Goal: Consume media (video, audio)

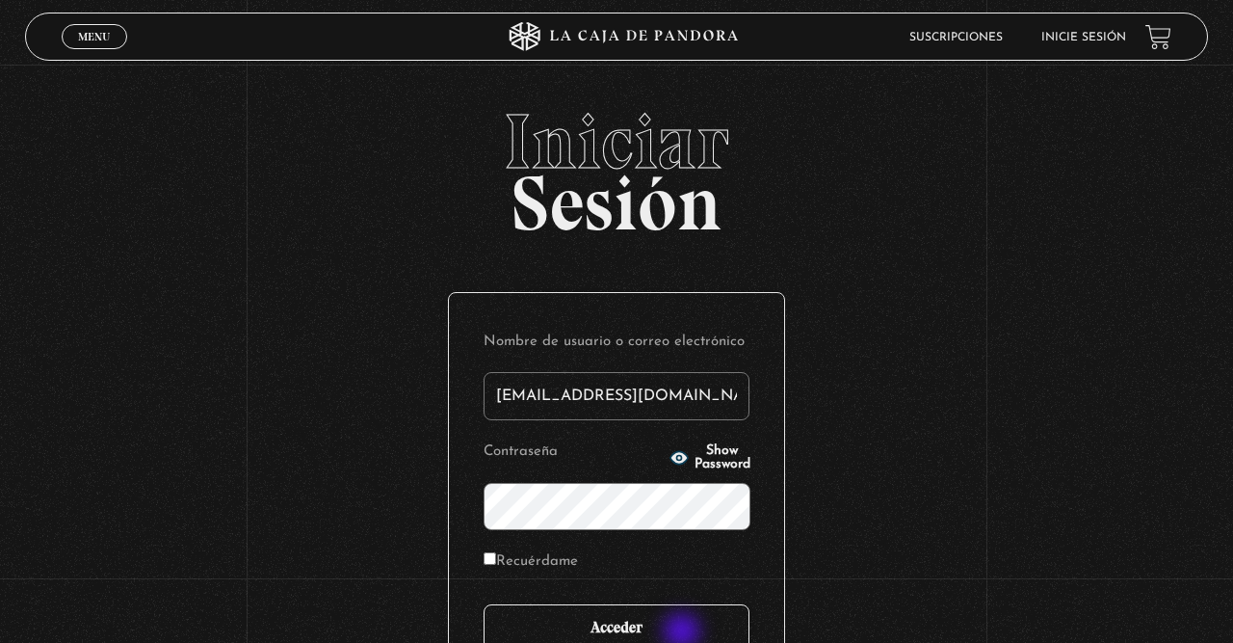
type input "fermfcs29@gmail.com"
click at [671, 610] on input "Acceder" at bounding box center [617, 628] width 266 height 48
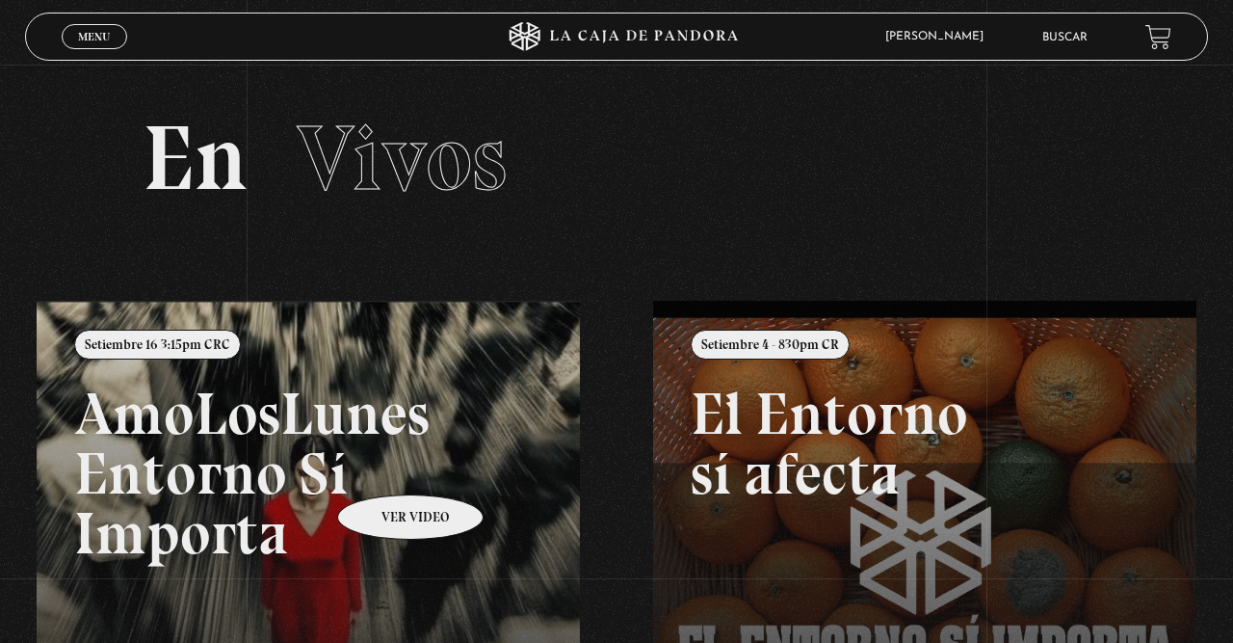
click at [385, 465] on link at bounding box center [653, 622] width 1233 height 643
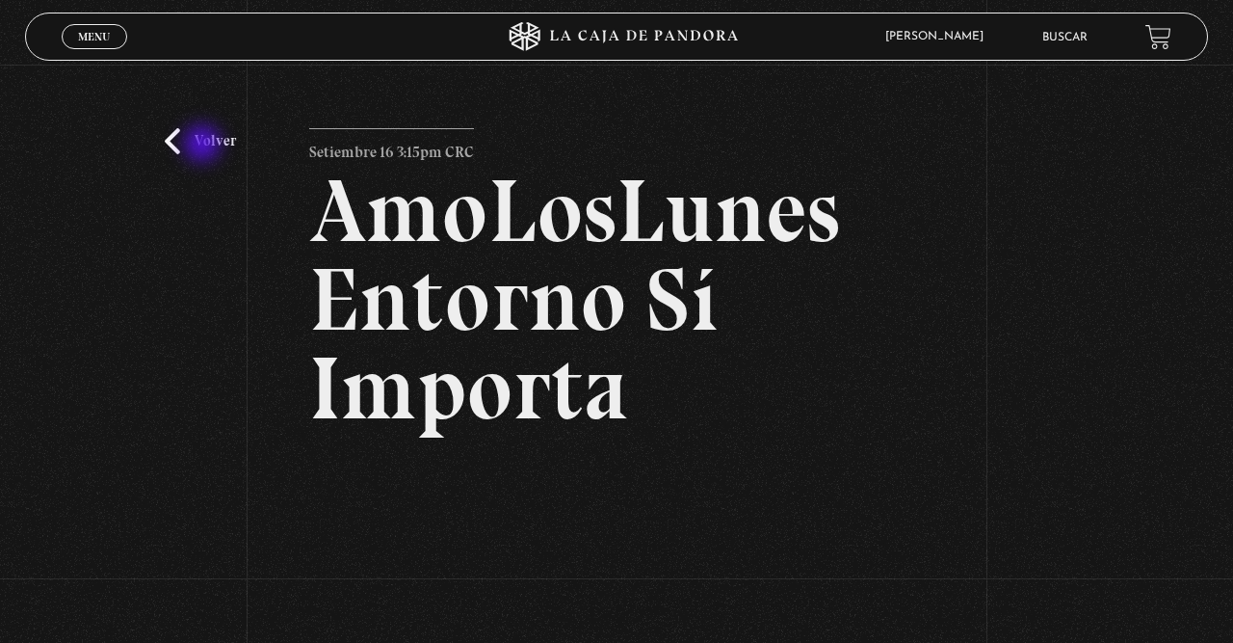
click at [204, 145] on link "Volver" at bounding box center [200, 141] width 71 height 26
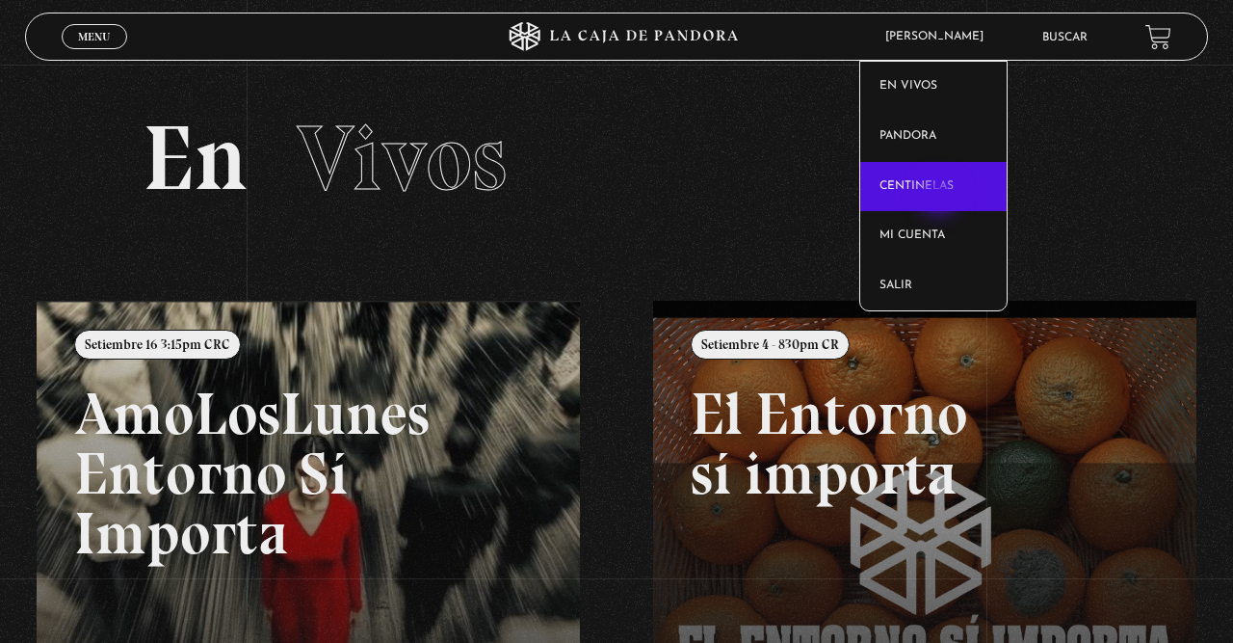
click at [941, 197] on link "Centinelas" at bounding box center [933, 187] width 146 height 50
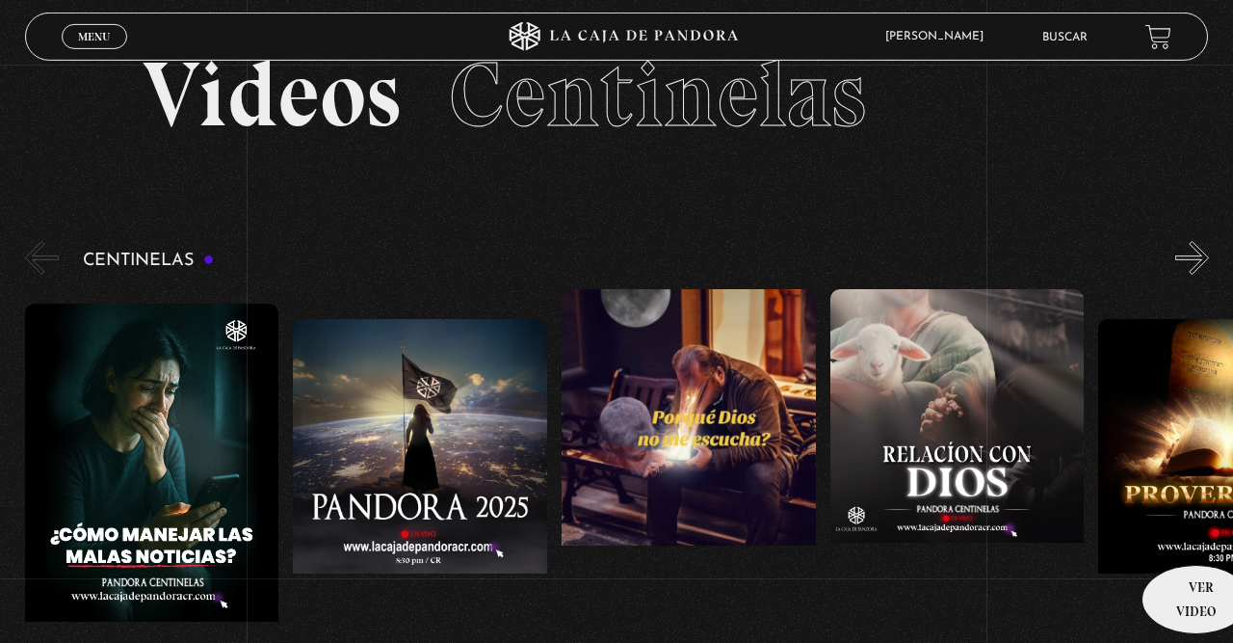
scroll to position [100, 0]
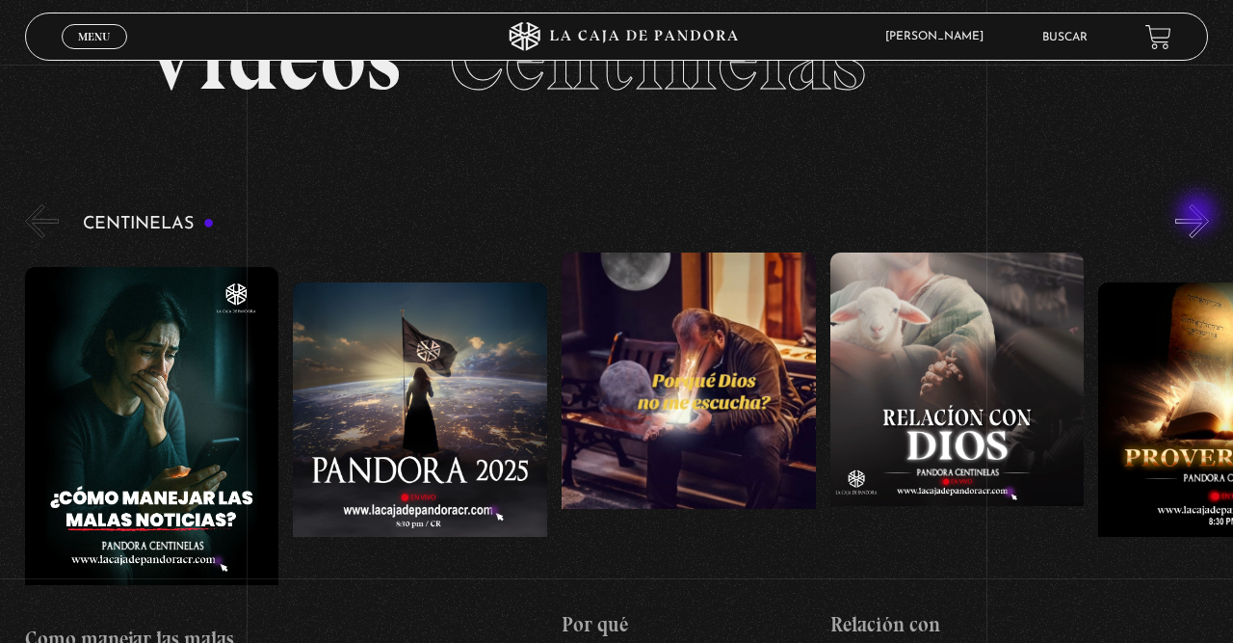
click at [1199, 215] on button "»" at bounding box center [1192, 221] width 34 height 34
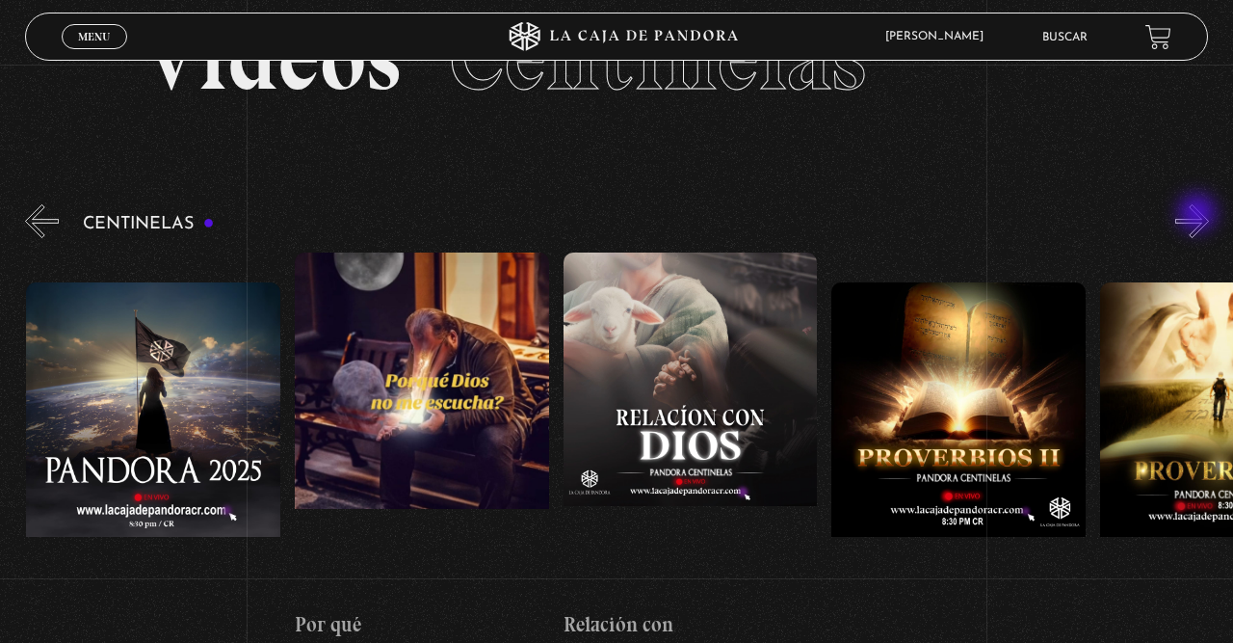
click at [1199, 215] on button "»" at bounding box center [1192, 221] width 34 height 34
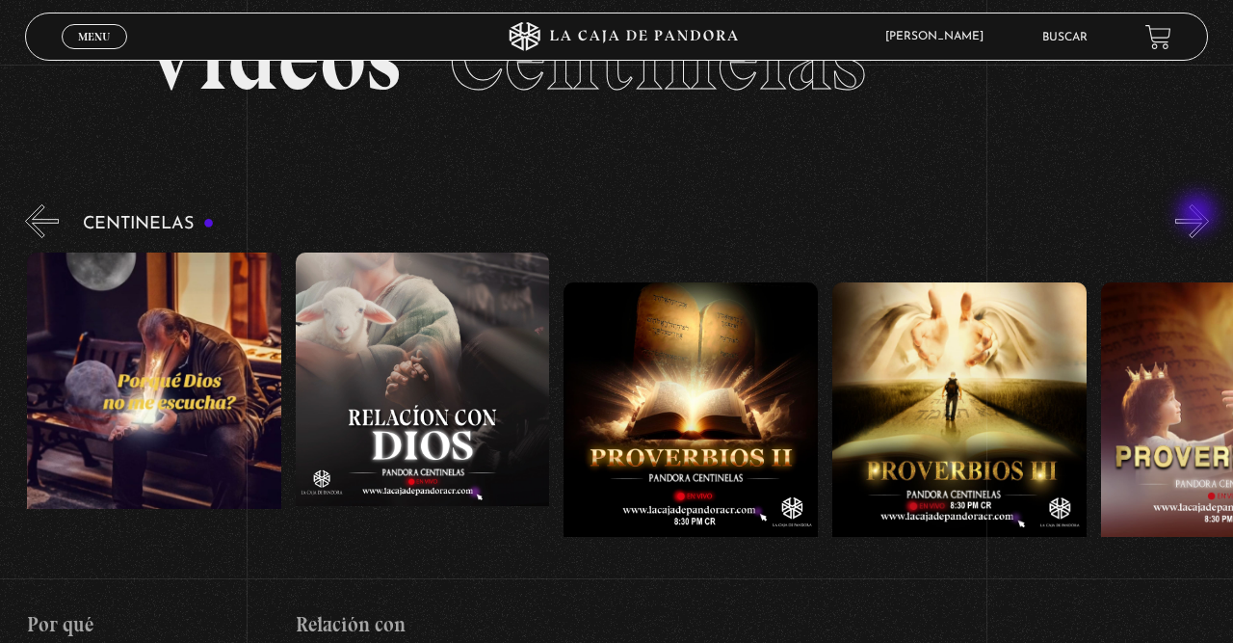
click at [1199, 215] on button "»" at bounding box center [1192, 221] width 34 height 34
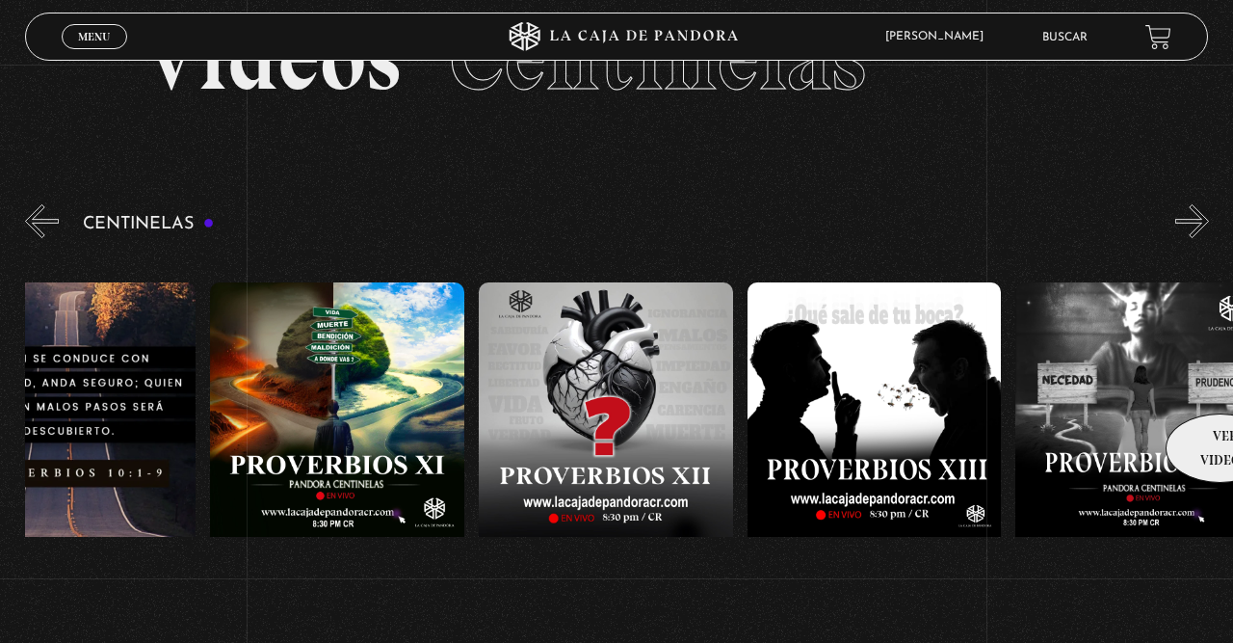
scroll to position [0, 3300]
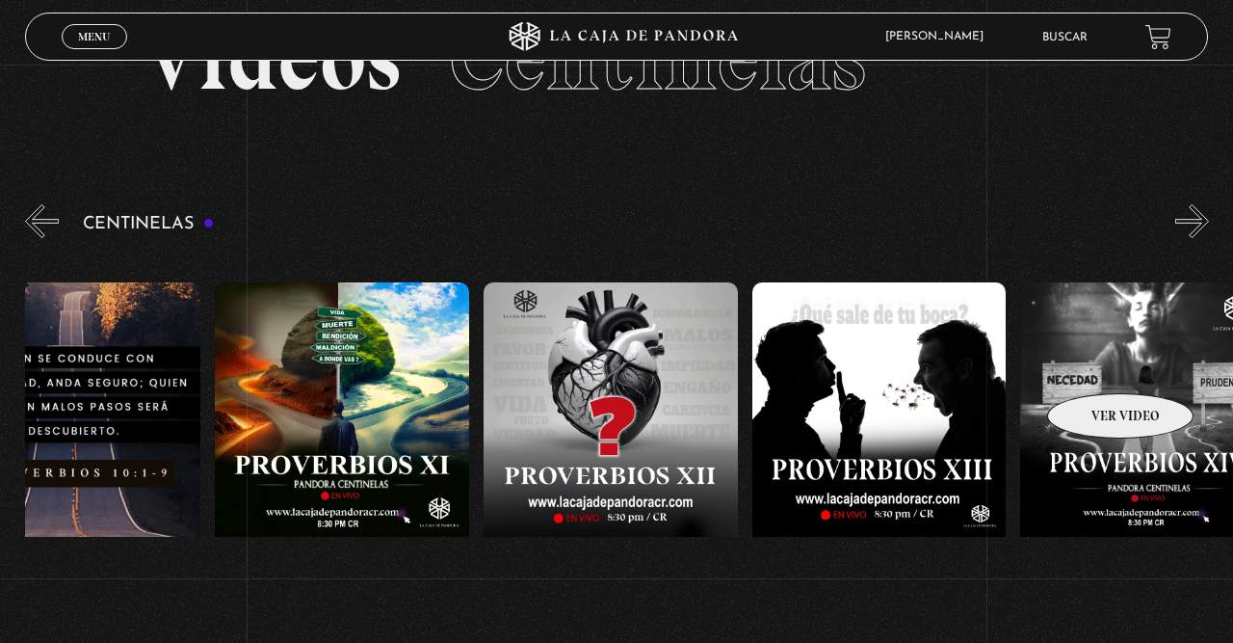
click at [1104, 353] on figure at bounding box center [1147, 455] width 254 height 347
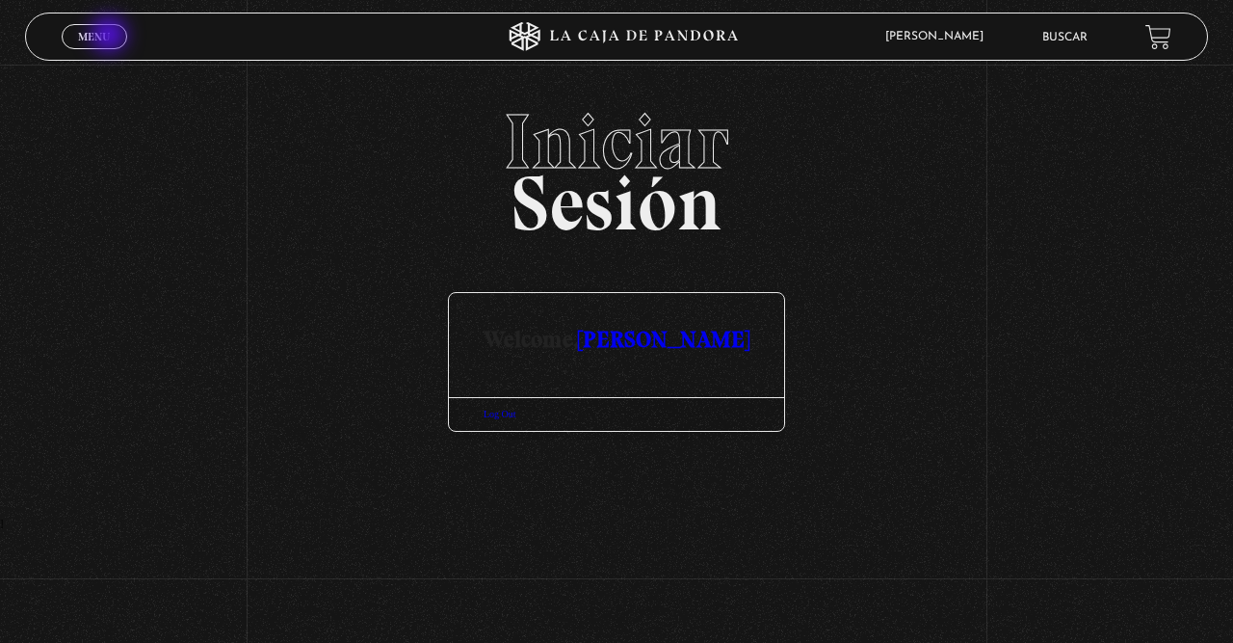
click at [111, 37] on link "Menu Cerrar" at bounding box center [95, 36] width 66 height 25
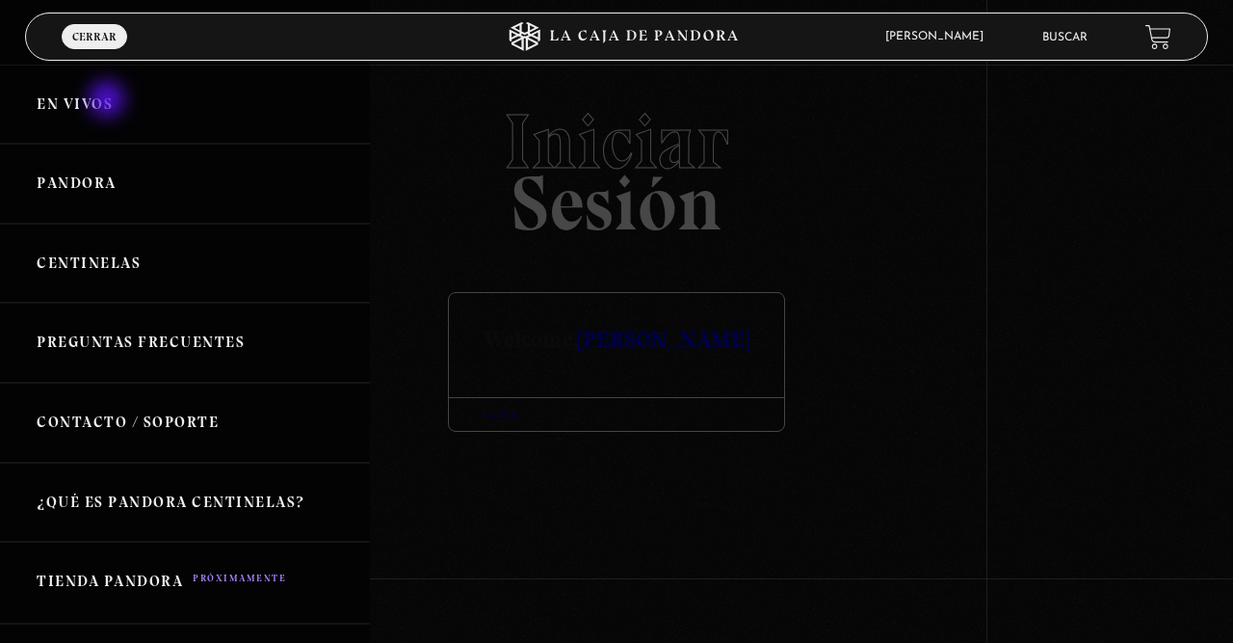
click at [109, 101] on link "En vivos" at bounding box center [185, 105] width 370 height 80
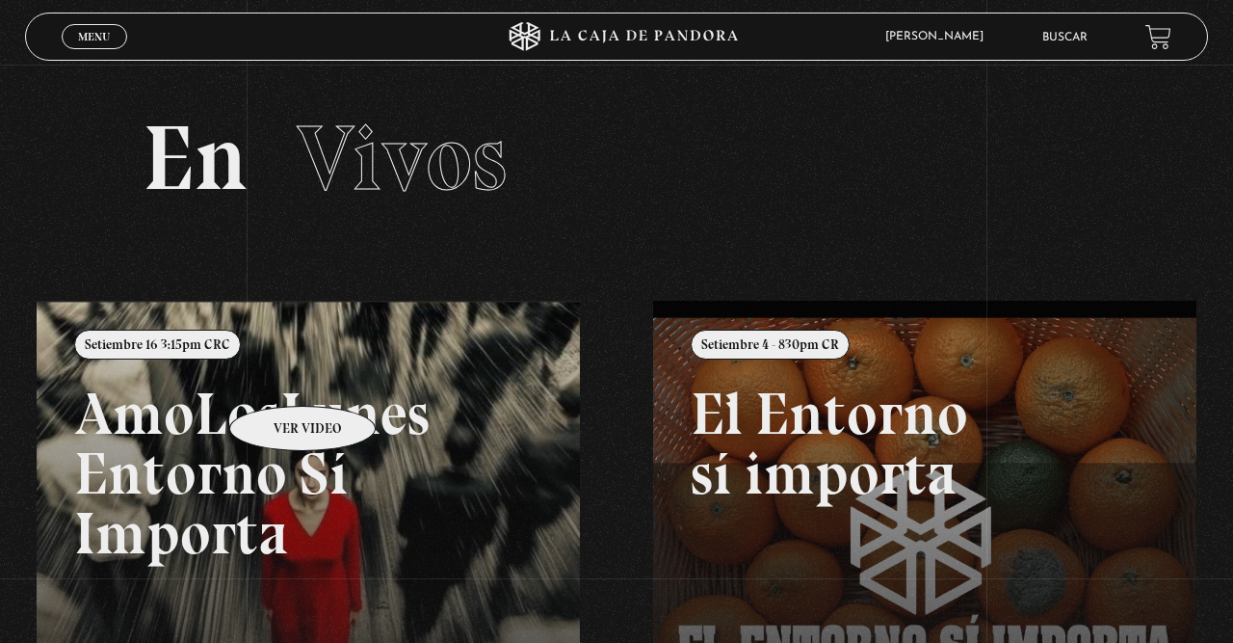
click at [277, 377] on link at bounding box center [653, 622] width 1233 height 643
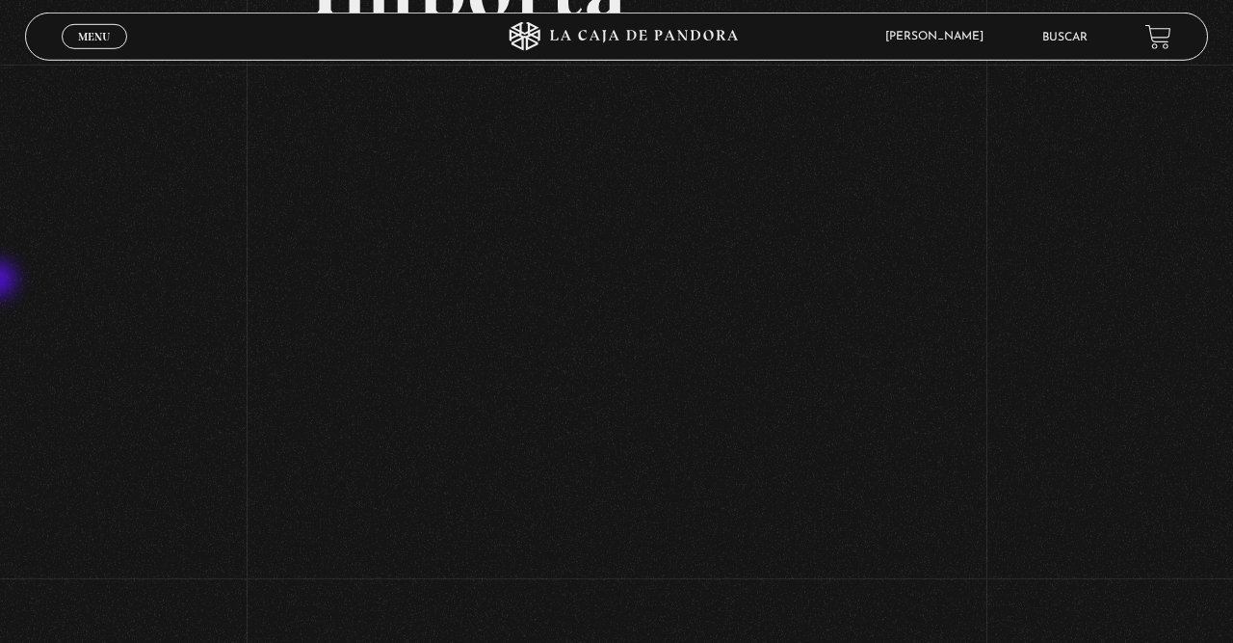
scroll to position [401, 0]
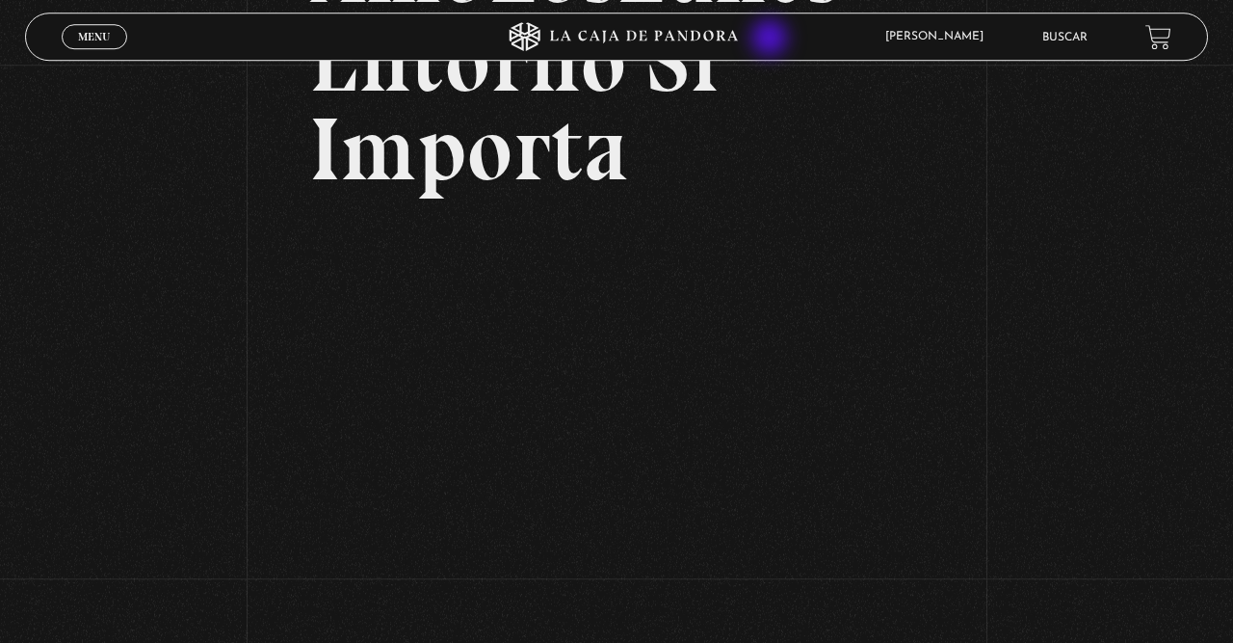
scroll to position [200, 0]
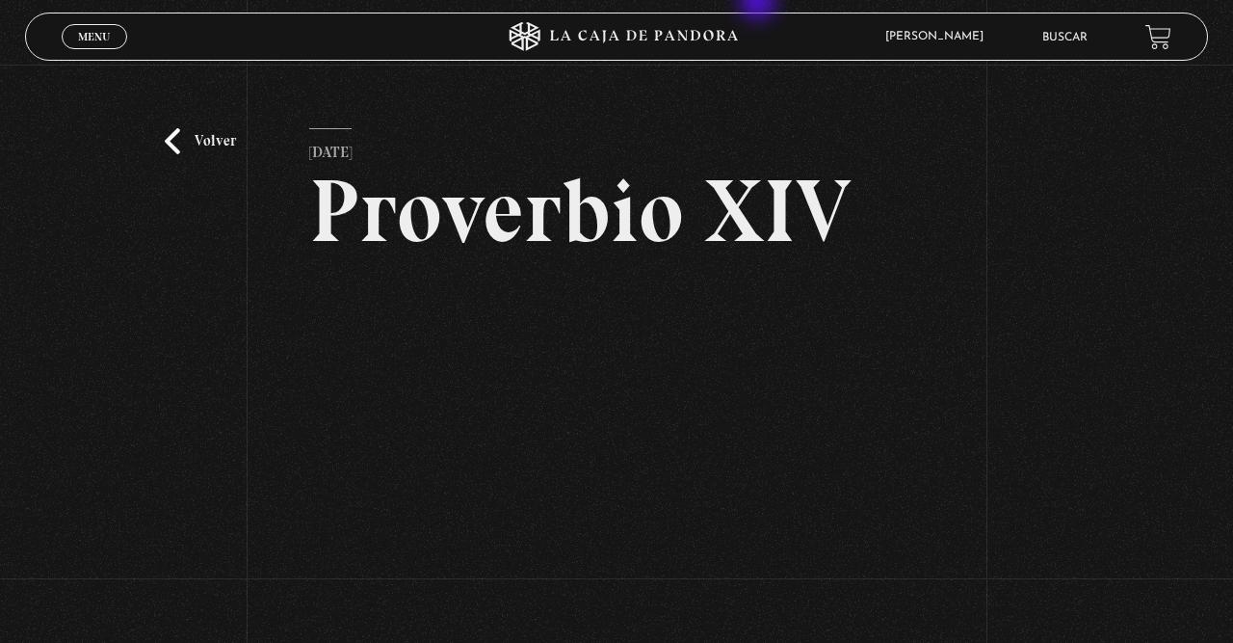
scroll to position [200, 0]
